Goal: Check status: Check status

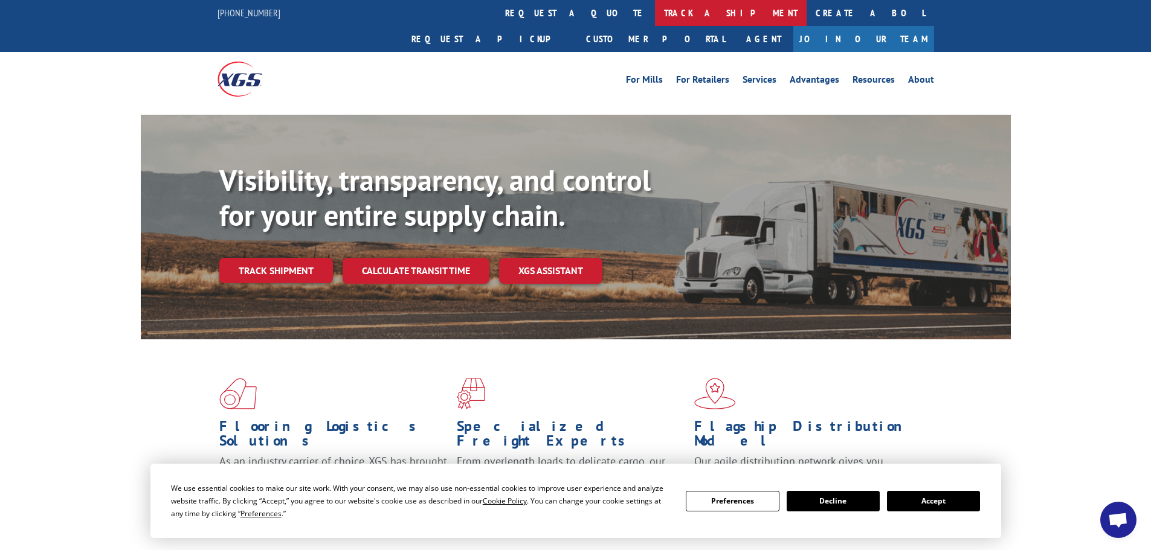
click at [655, 12] on link "track a shipment" at bounding box center [731, 13] width 152 height 26
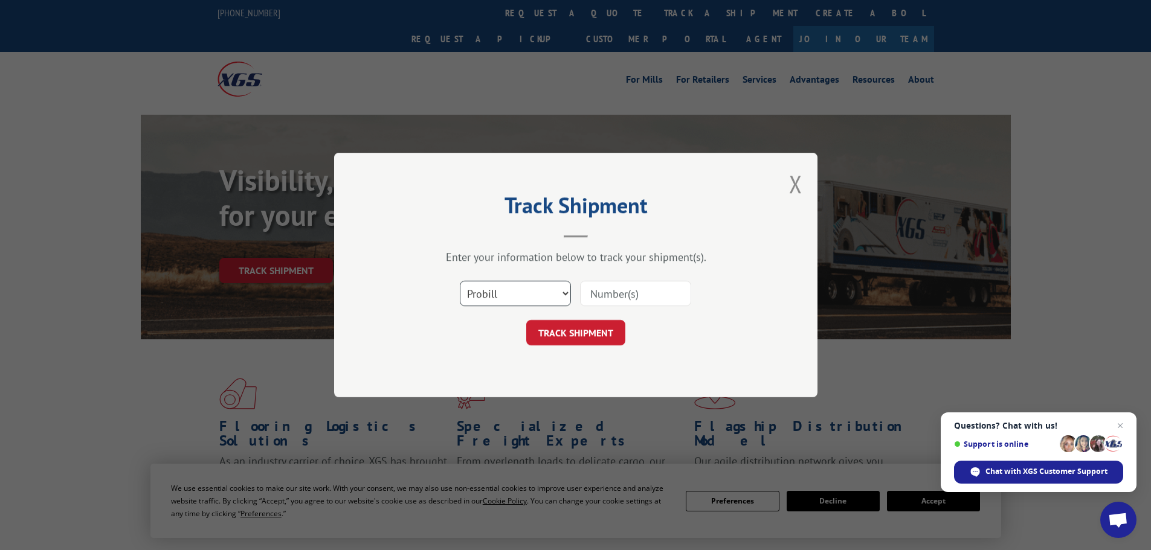
click at [481, 301] on select "Select category... Probill BOL PO" at bounding box center [515, 293] width 111 height 25
select select "po"
click at [460, 281] on select "Select category... Probill BOL PO" at bounding box center [515, 293] width 111 height 25
click at [602, 295] on input at bounding box center [635, 293] width 111 height 25
type input "25548645"
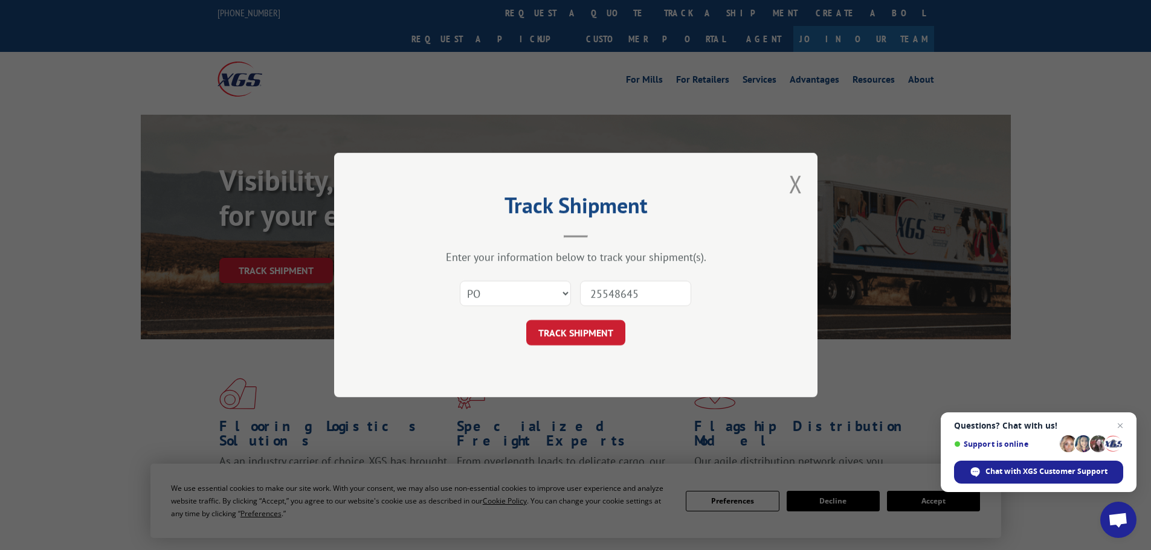
click at [526, 320] on button "TRACK SHIPMENT" at bounding box center [575, 332] width 99 height 25
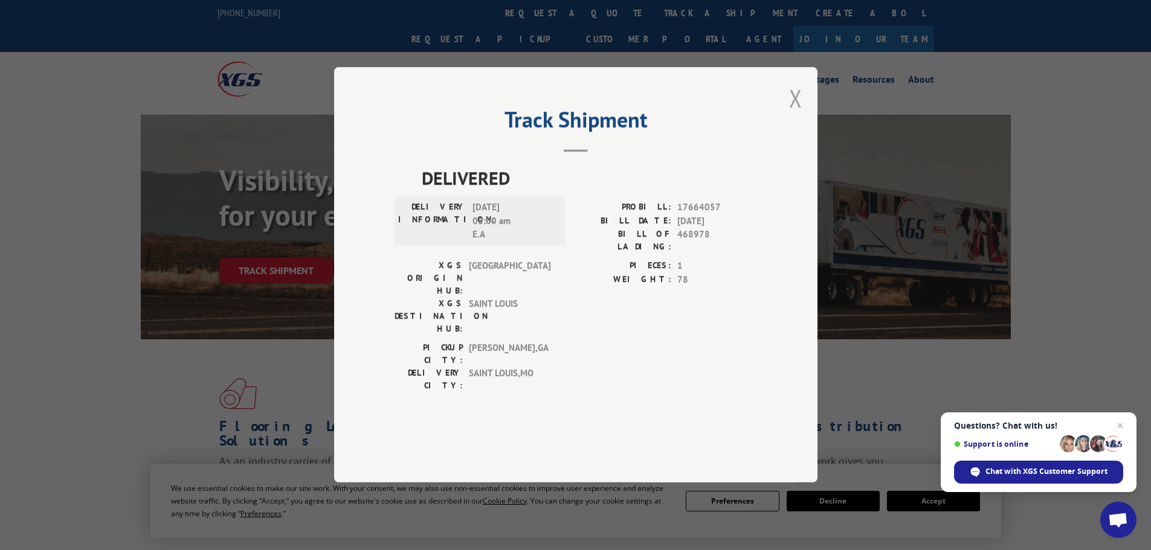
click at [797, 114] on button "Close modal" at bounding box center [795, 98] width 13 height 32
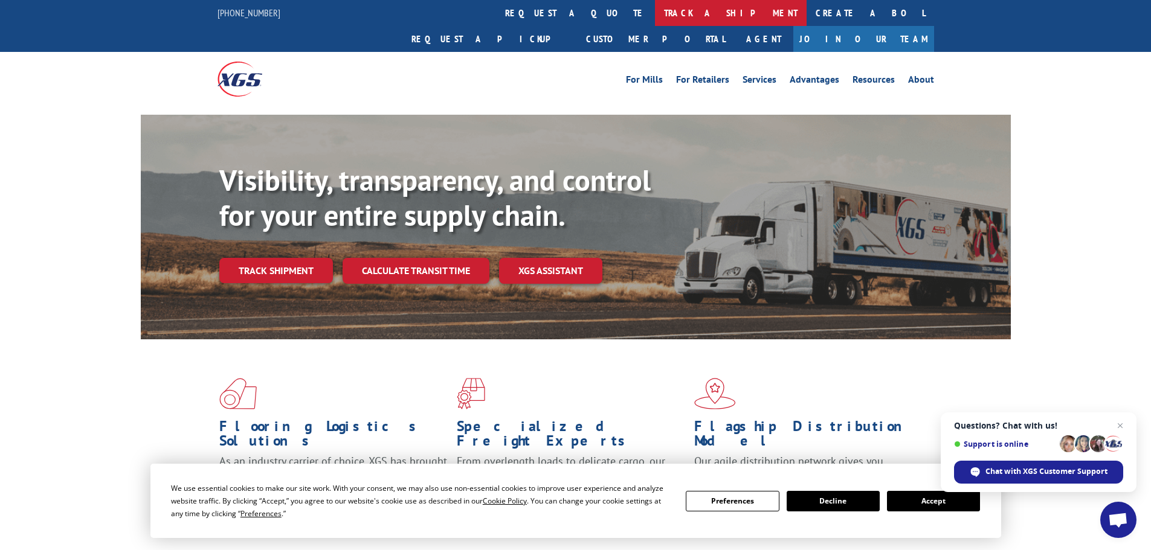
click at [655, 11] on link "track a shipment" at bounding box center [731, 13] width 152 height 26
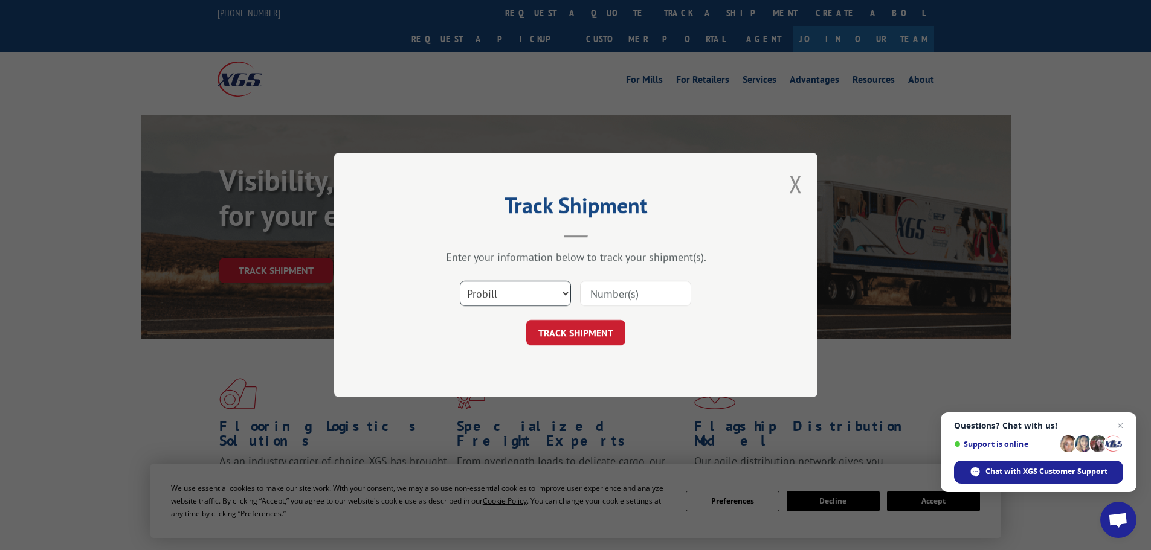
click at [466, 302] on select "Select category... Probill BOL PO" at bounding box center [515, 293] width 111 height 25
select select "po"
click at [460, 281] on select "Select category... Probill BOL PO" at bounding box center [515, 293] width 111 height 25
click at [599, 295] on input at bounding box center [635, 293] width 111 height 25
type input "25548726"
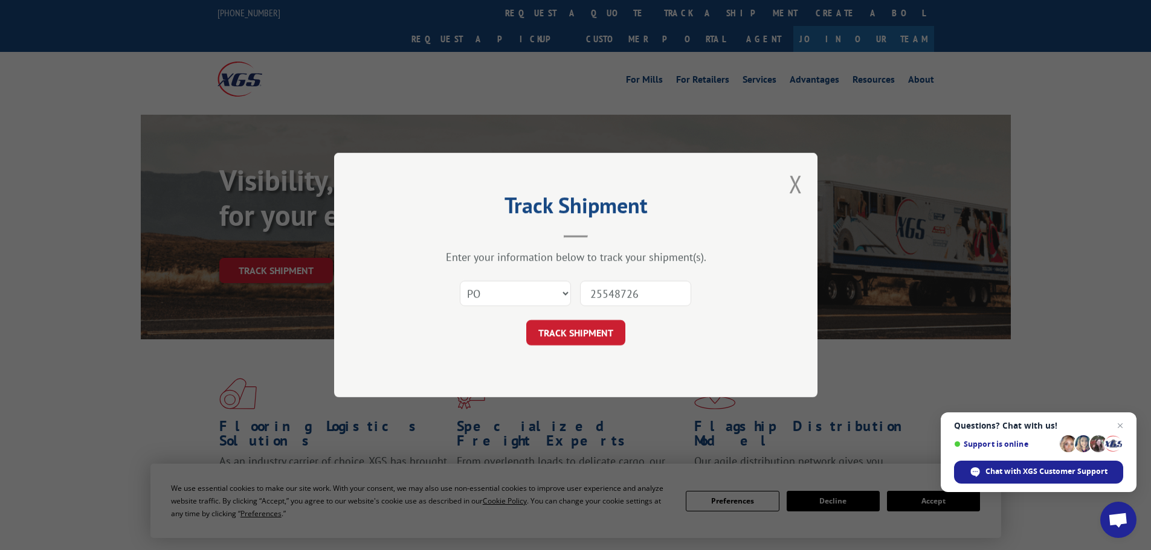
click button "TRACK SHIPMENT" at bounding box center [575, 332] width 99 height 25
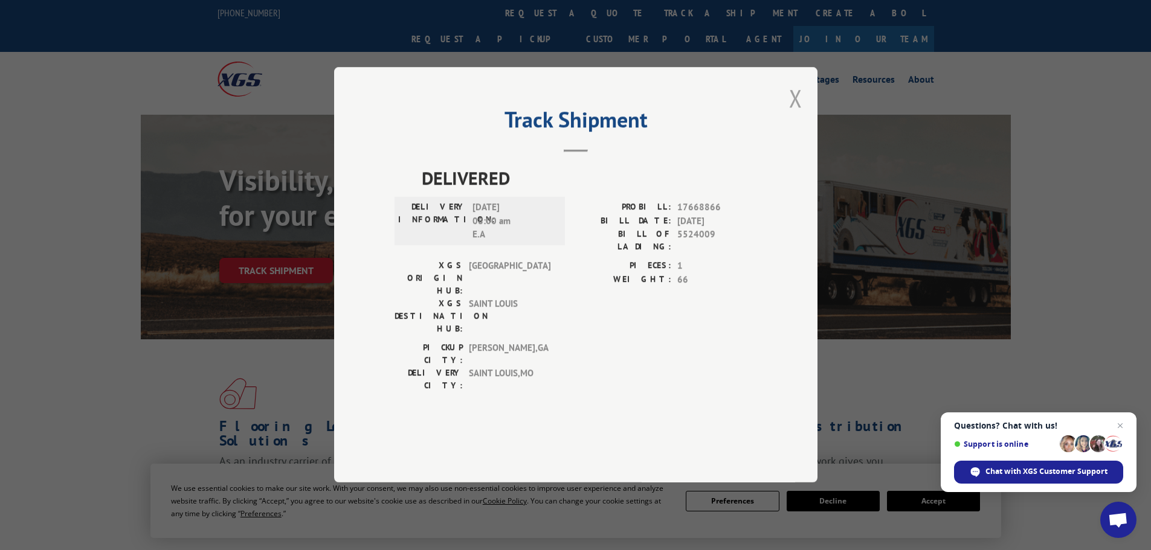
click at [797, 114] on button "Close modal" at bounding box center [795, 98] width 13 height 32
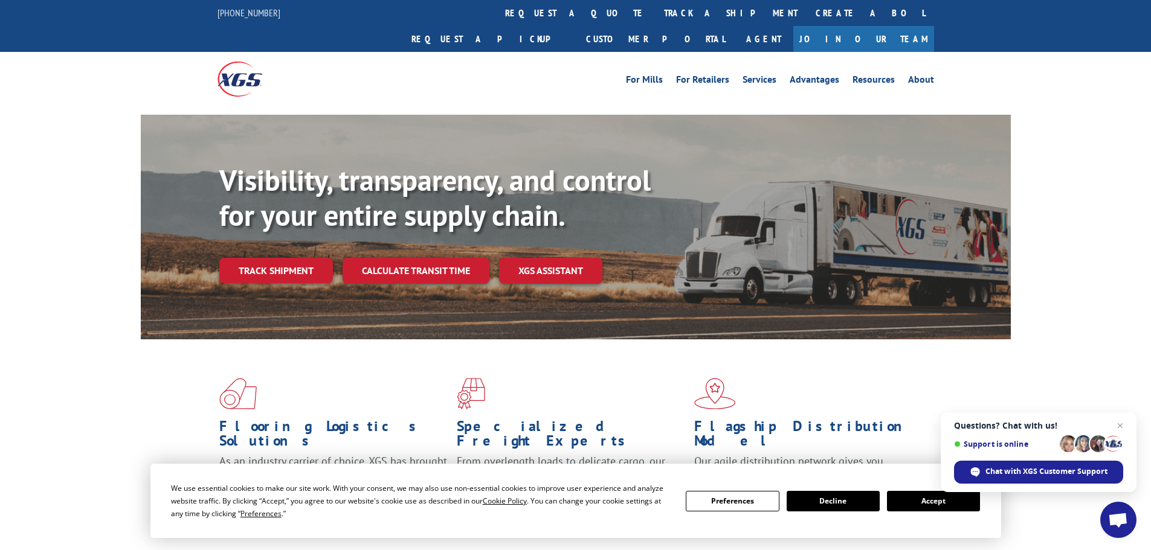
drag, startPoint x: 533, startPoint y: 10, endPoint x: 551, endPoint y: 13, distance: 18.4
click at [655, 10] on link "track a shipment" at bounding box center [731, 13] width 152 height 26
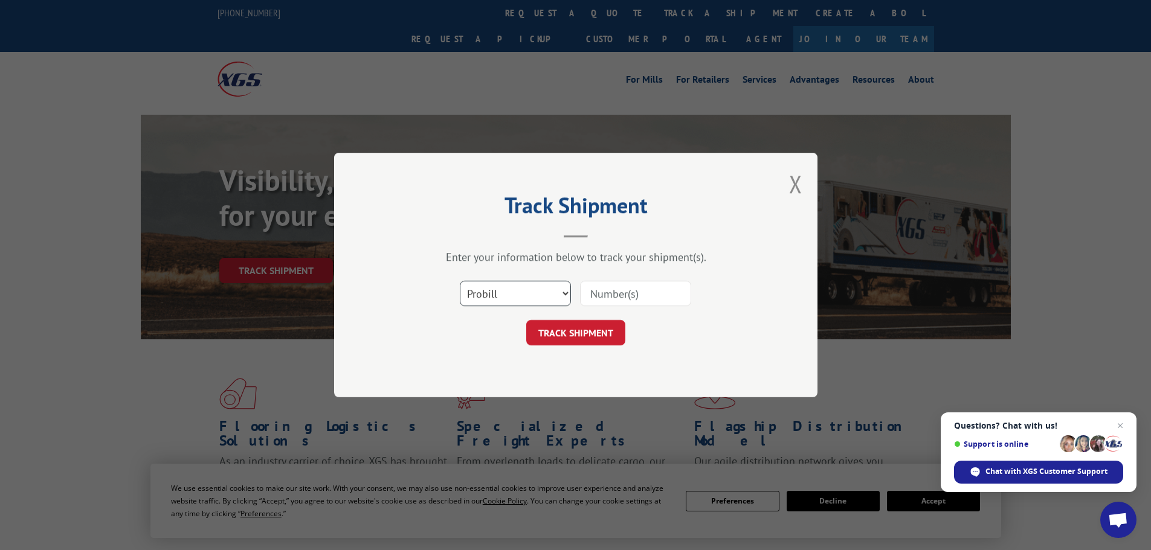
click at [518, 296] on select "Select category... Probill BOL PO" at bounding box center [515, 293] width 111 height 25
select select "po"
click at [460, 281] on select "Select category... Probill BOL PO" at bounding box center [515, 293] width 111 height 25
click at [601, 298] on input at bounding box center [635, 293] width 111 height 25
type input "25548771"
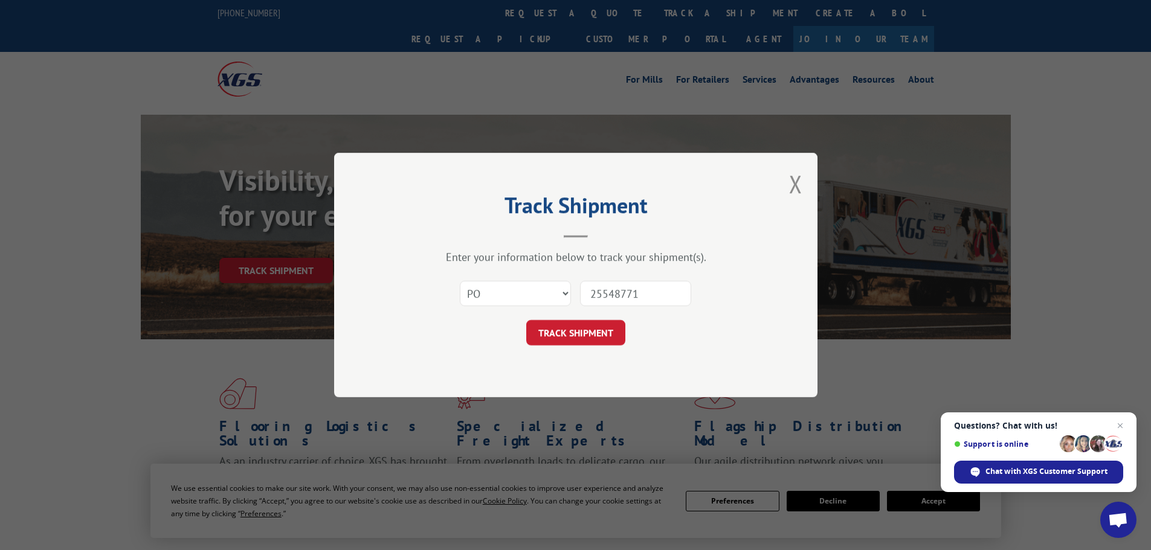
click button "TRACK SHIPMENT" at bounding box center [575, 332] width 99 height 25
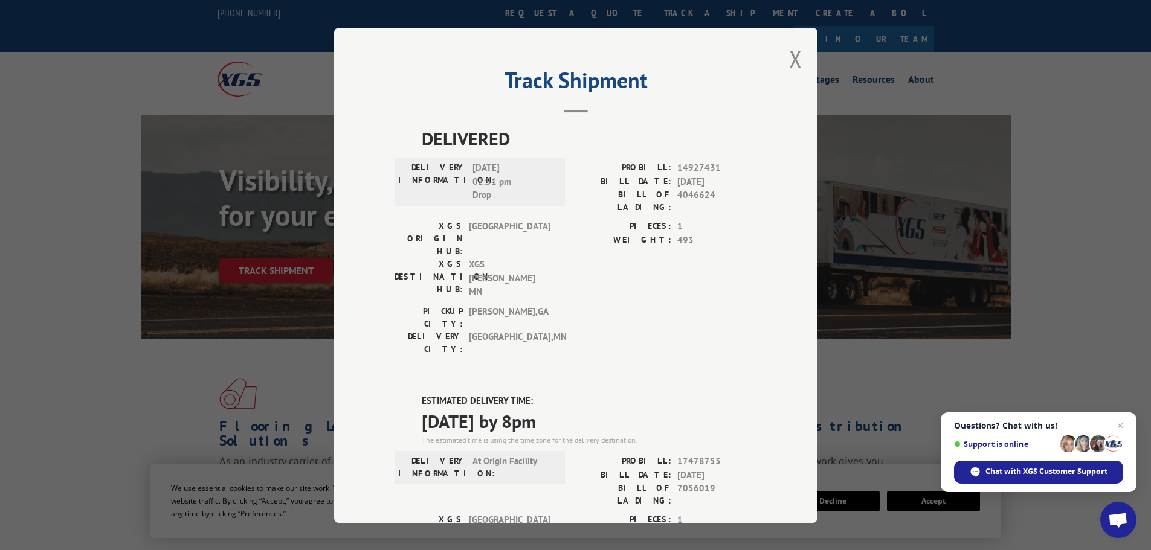
click at [106, 306] on div "Track Shipment DELIVERED DELIVERY INFORMATION: [DATE] 02:51 pm Drop PROBILL: 14…" at bounding box center [575, 275] width 1151 height 550
